Goal: Task Accomplishment & Management: Complete application form

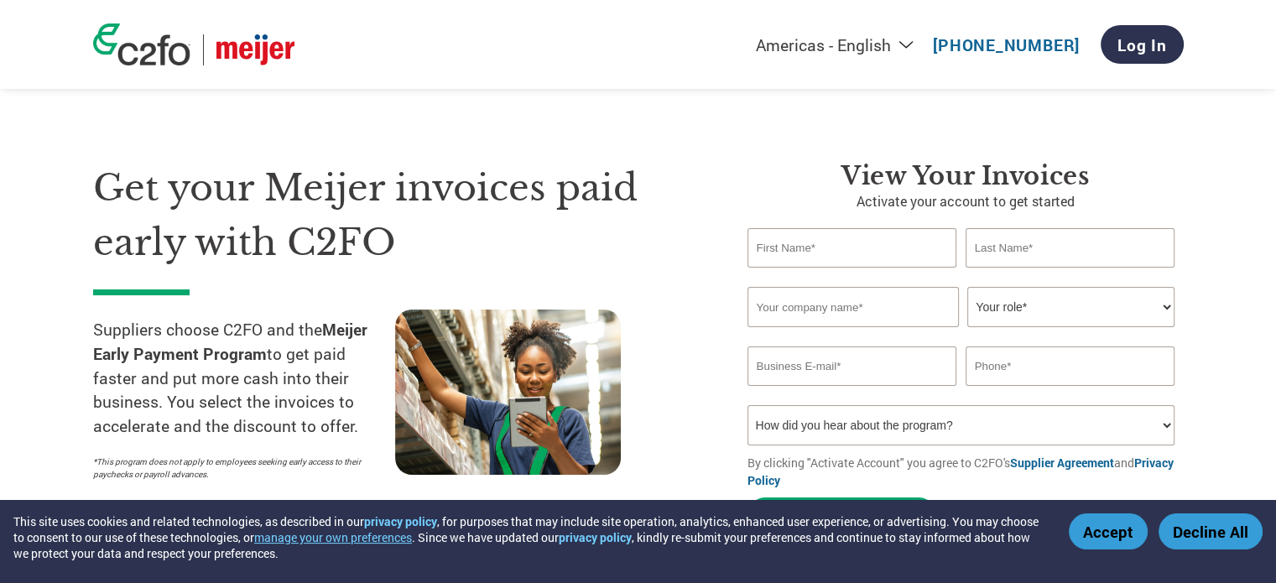
click at [834, 242] on input "text" at bounding box center [853, 247] width 210 height 39
click at [776, 102] on div "Get your Meijer invoices paid early with C2FO Suppliers choose C2FO and the Mei…" at bounding box center [638, 317] width 1091 height 446
click at [792, 258] on input "text" at bounding box center [853, 247] width 210 height 39
click at [849, 258] on input "text" at bounding box center [853, 247] width 210 height 39
type input "[PERSON_NAME]"
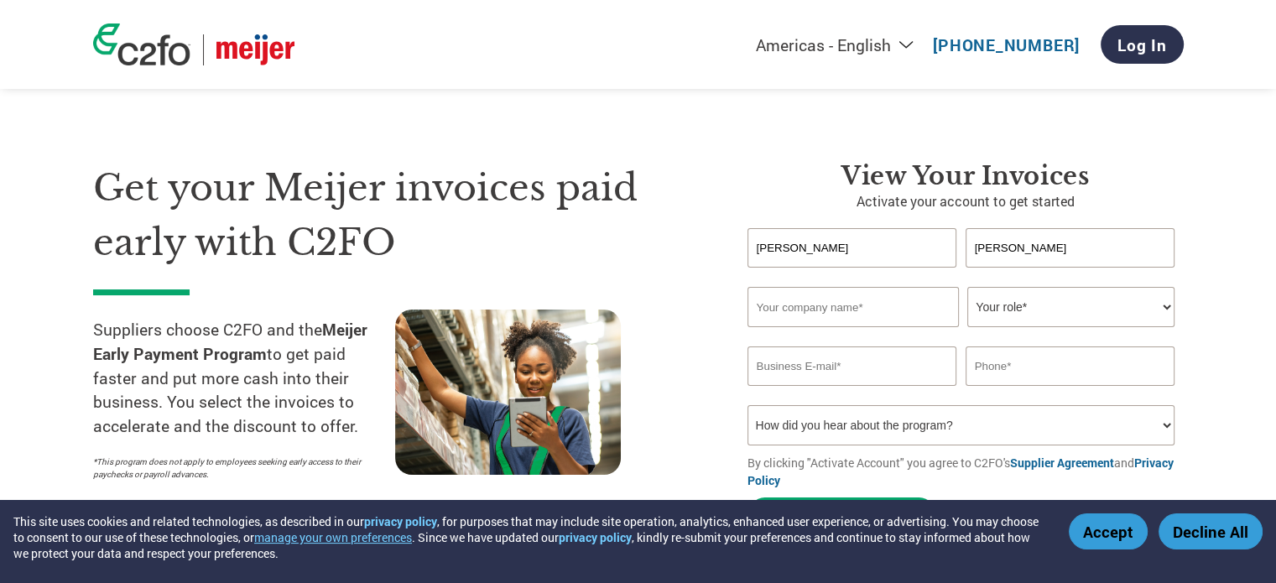
type input "[PERSON_NAME]"
type input "Rock Bottom Candle Company"
click at [1000, 309] on select "Your role* CFO Controller Credit Manager Finance Director Treasurer CEO Preside…" at bounding box center [1070, 307] width 207 height 40
select select "OWNER_FOUNDER"
click at [967, 287] on select "Your role* CFO Controller Credit Manager Finance Director Treasurer CEO Preside…" at bounding box center [1070, 307] width 207 height 40
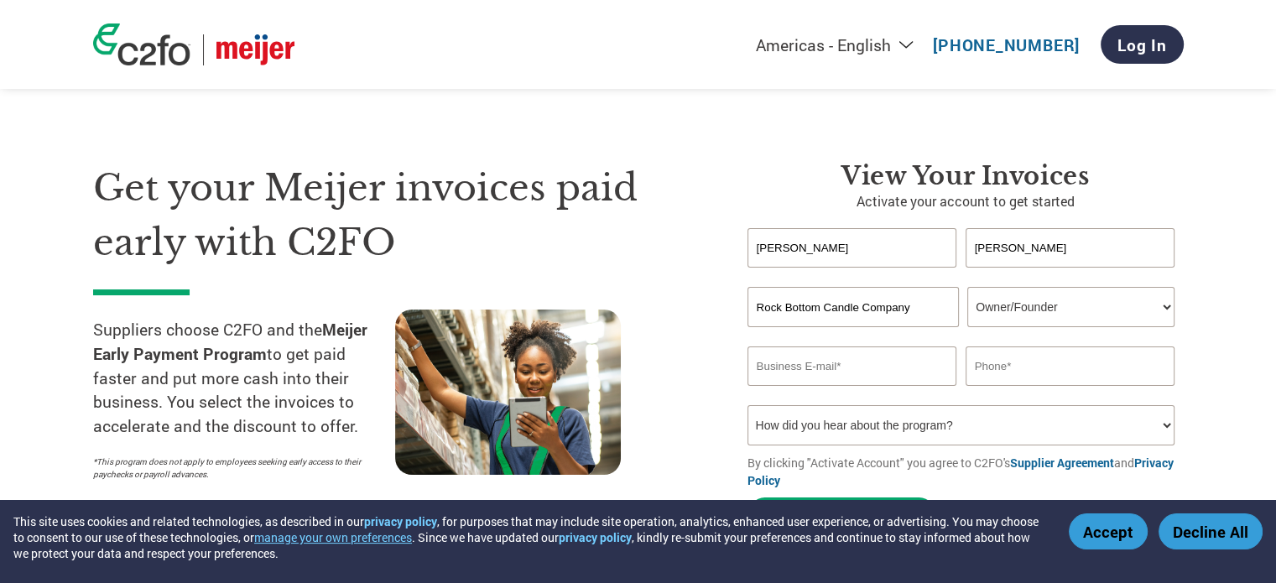
click at [820, 358] on input "email" at bounding box center [853, 365] width 210 height 39
type input "[EMAIL_ADDRESS][DOMAIN_NAME]"
type input "2487528911"
click at [816, 430] on select "How did you hear about the program? Received a letter Email Social Media Online…" at bounding box center [962, 425] width 428 height 40
select select "Email"
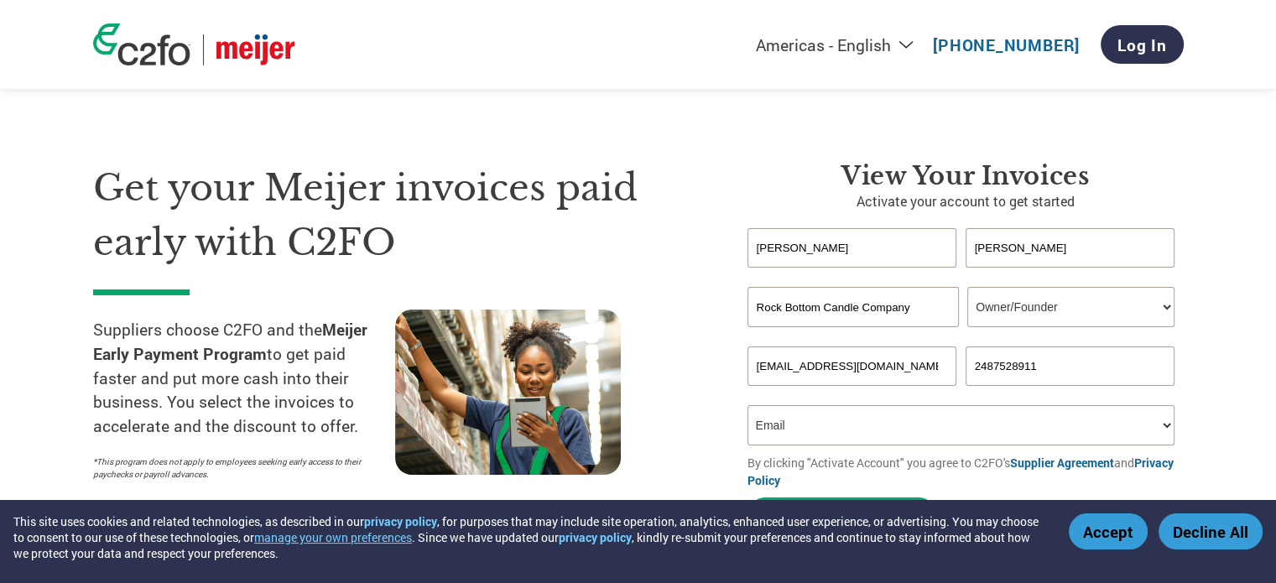
click at [748, 405] on select "How did you hear about the program? Received a letter Email Social Media Online…" at bounding box center [962, 425] width 428 height 40
click at [829, 517] on button "Activate Account" at bounding box center [842, 514] width 189 height 34
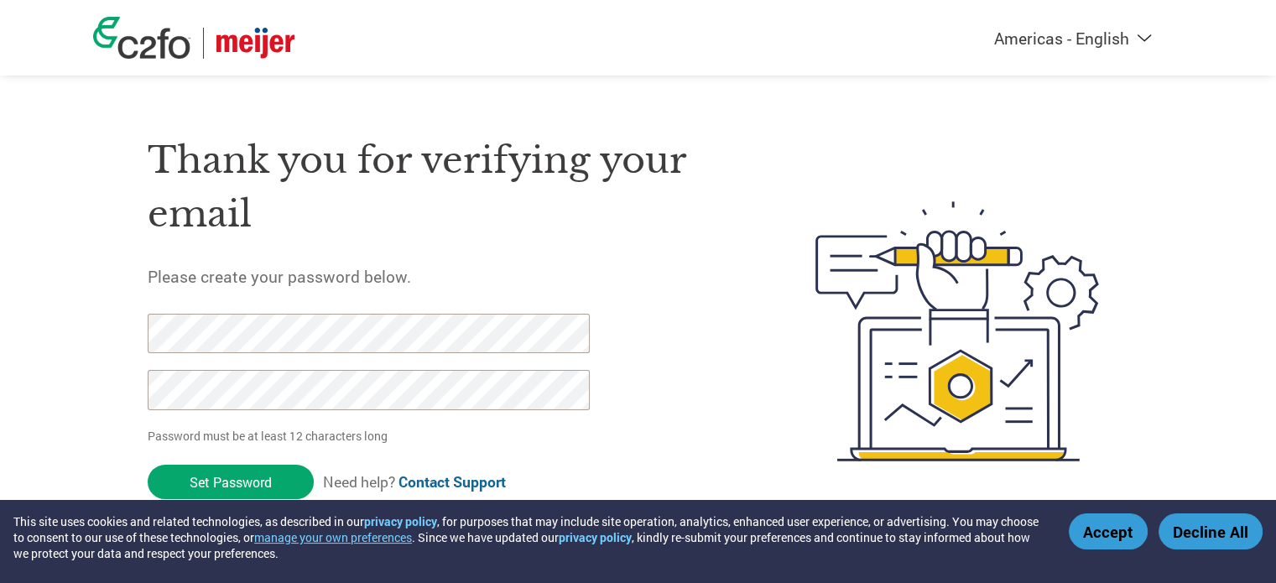
click at [148, 465] on input "Set Password" at bounding box center [231, 482] width 166 height 34
drag, startPoint x: 859, startPoint y: 497, endPoint x: 104, endPoint y: 390, distance: 762.5
click at [104, 390] on div "Thank you for verifying your email Please create your password below. Password …" at bounding box center [638, 331] width 1091 height 445
click at [138, 330] on div "Thank you for verifying your email Please create your password below. Password …" at bounding box center [638, 331] width 1091 height 445
click at [87, 321] on div "Americas - English Américas - Español Américas - Português Amériques - Français…" at bounding box center [638, 264] width 1276 height 529
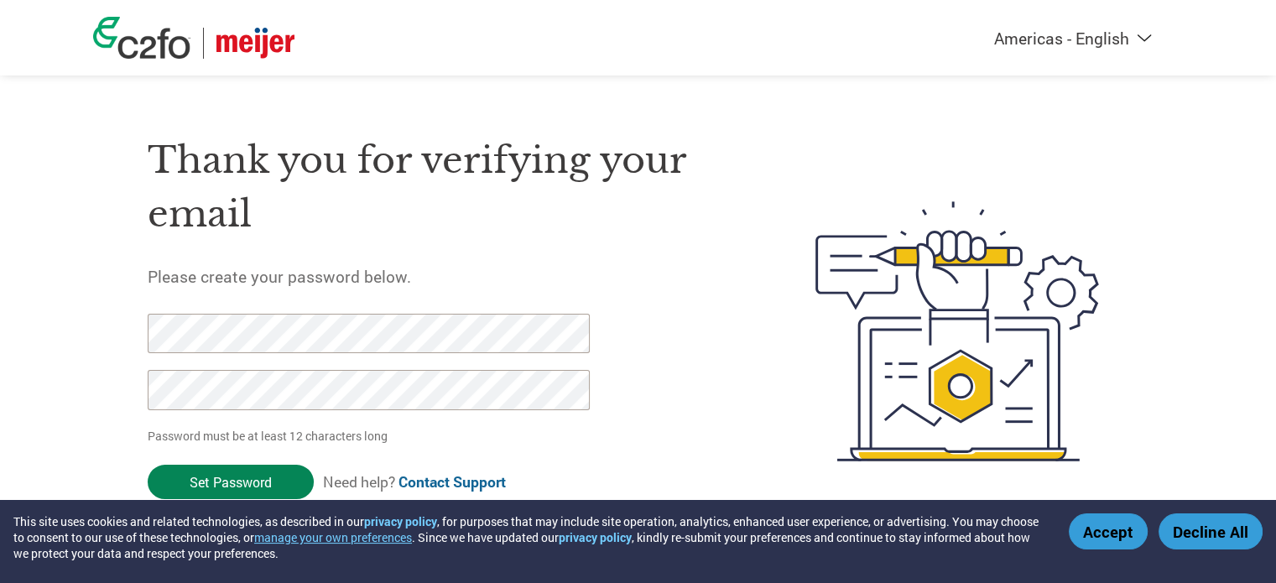
click at [218, 492] on input "Set Password" at bounding box center [231, 482] width 166 height 34
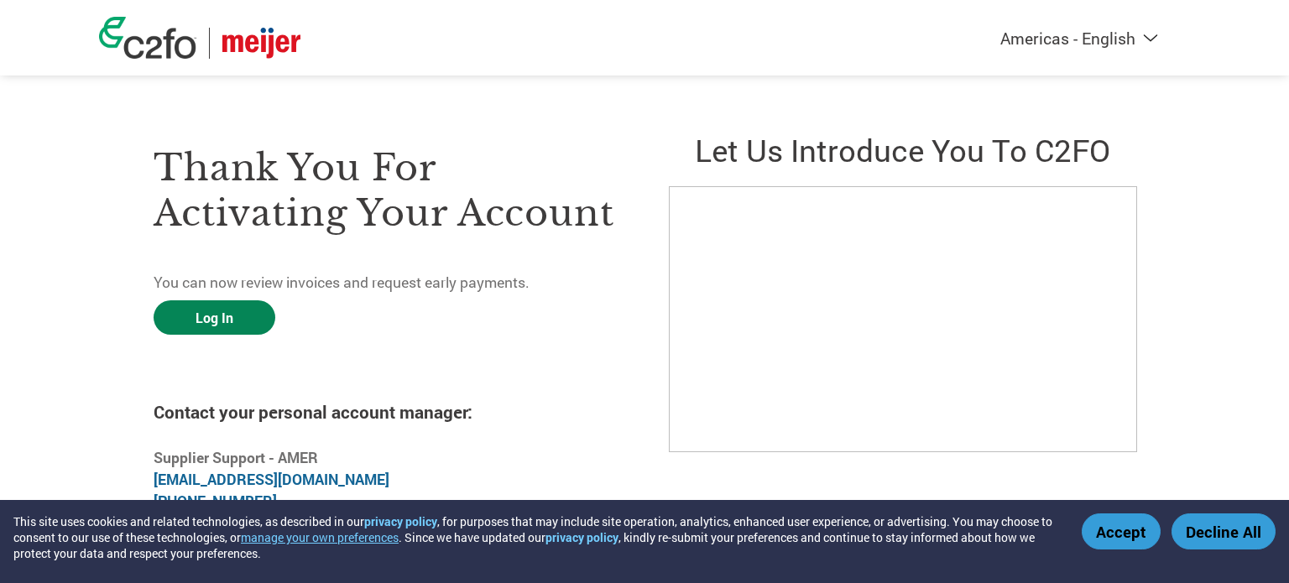
click at [225, 323] on link "Log In" at bounding box center [215, 317] width 122 height 34
